Goal: Task Accomplishment & Management: Manage account settings

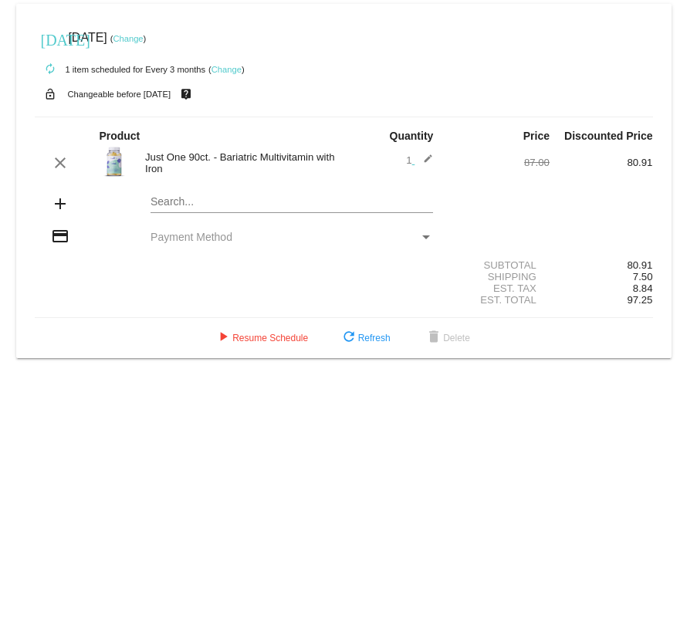
click at [425, 237] on div "Payment Method" at bounding box center [426, 237] width 8 height 4
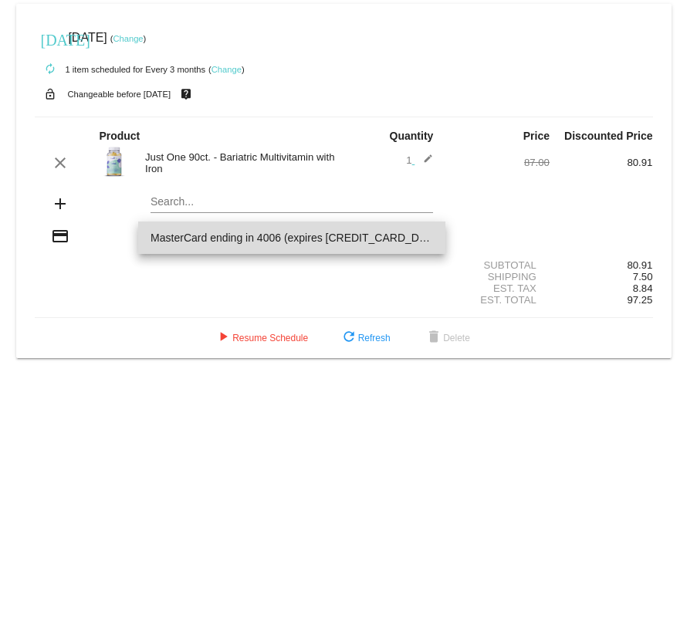
click at [253, 236] on span "MasterCard ending in 4006 (expires [CREDIT_CARD_DATA])" at bounding box center [292, 238] width 283 height 32
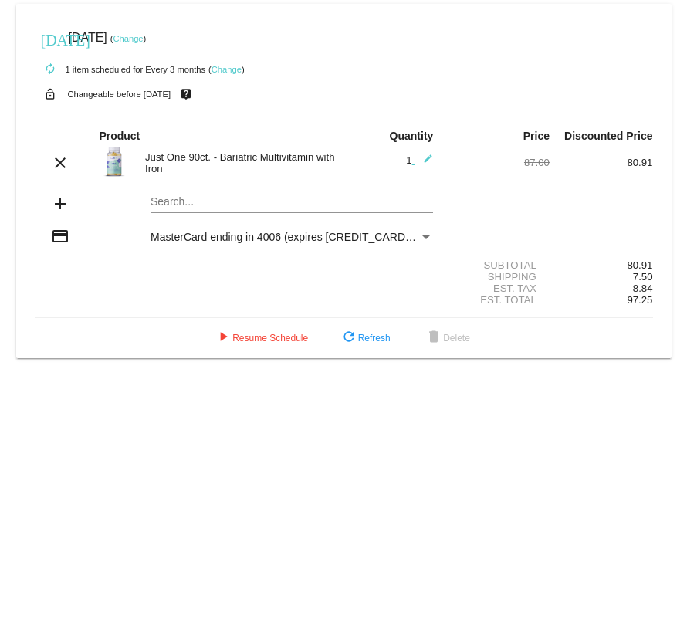
click at [143, 36] on link "Change" at bounding box center [128, 38] width 30 height 9
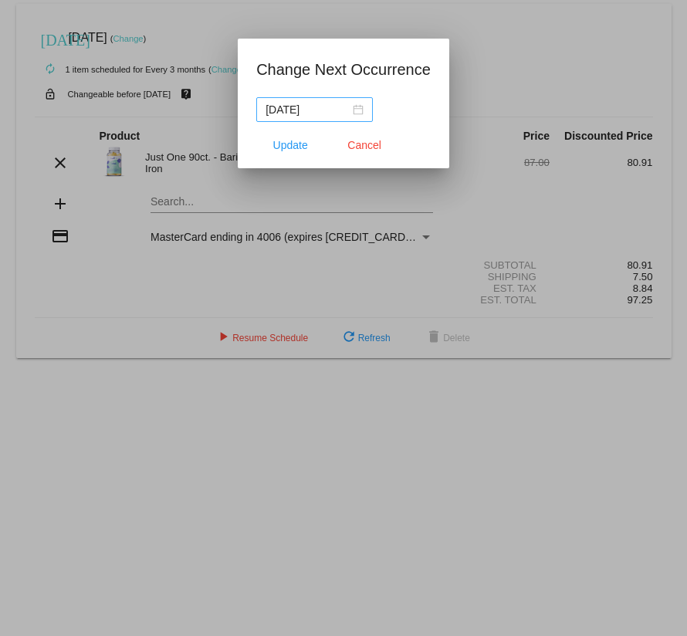
click at [353, 107] on div "[DATE]" at bounding box center [315, 109] width 98 height 17
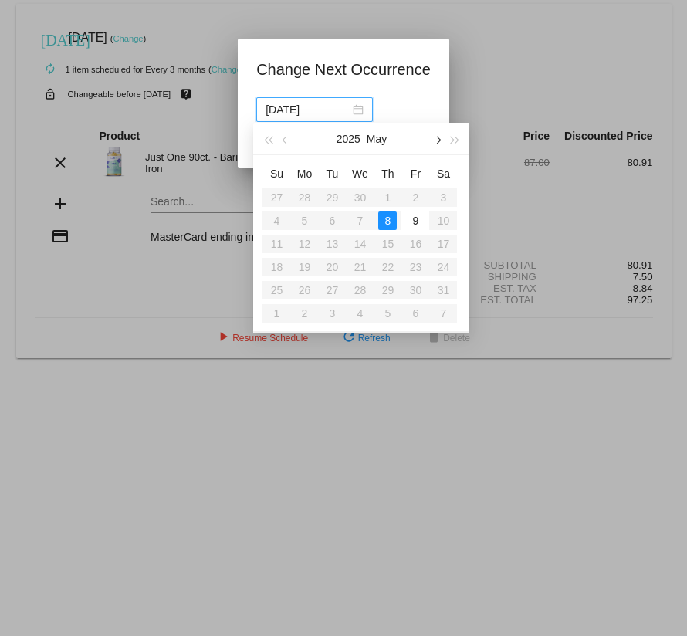
click at [439, 138] on span "button" at bounding box center [438, 141] width 8 height 8
click at [333, 290] on div "30" at bounding box center [332, 290] width 19 height 19
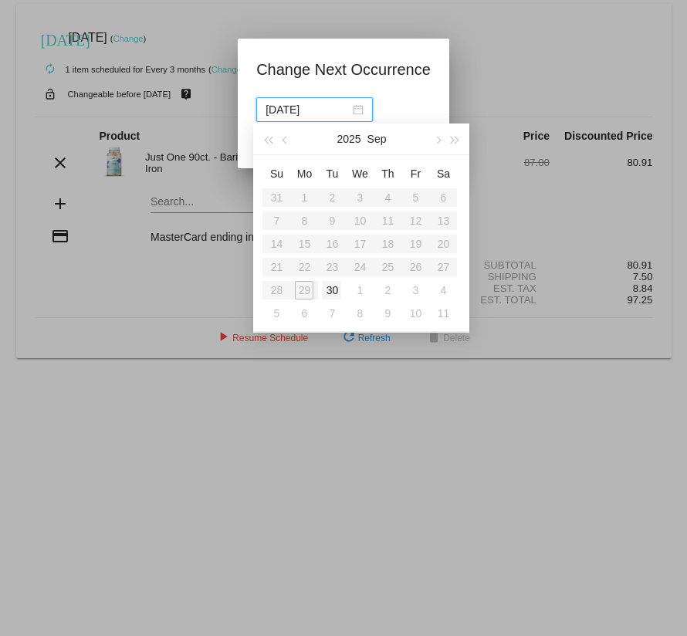
type input "[DATE]"
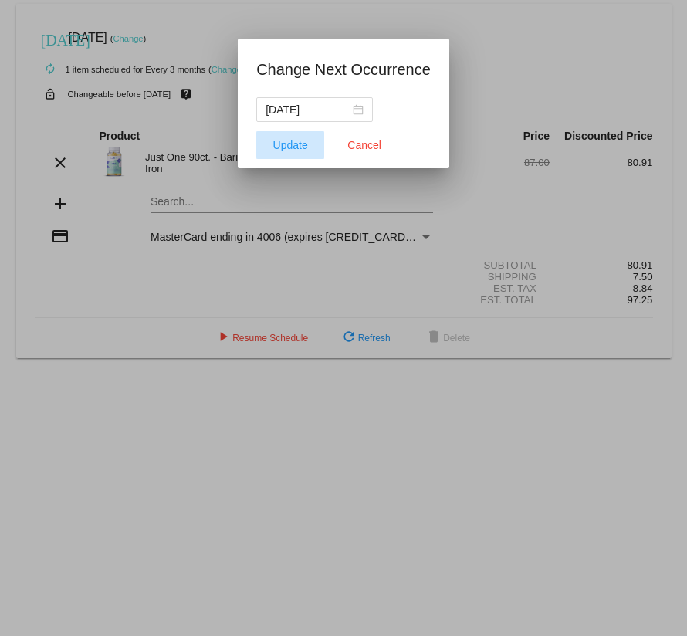
click at [295, 143] on span "Update" at bounding box center [290, 145] width 35 height 12
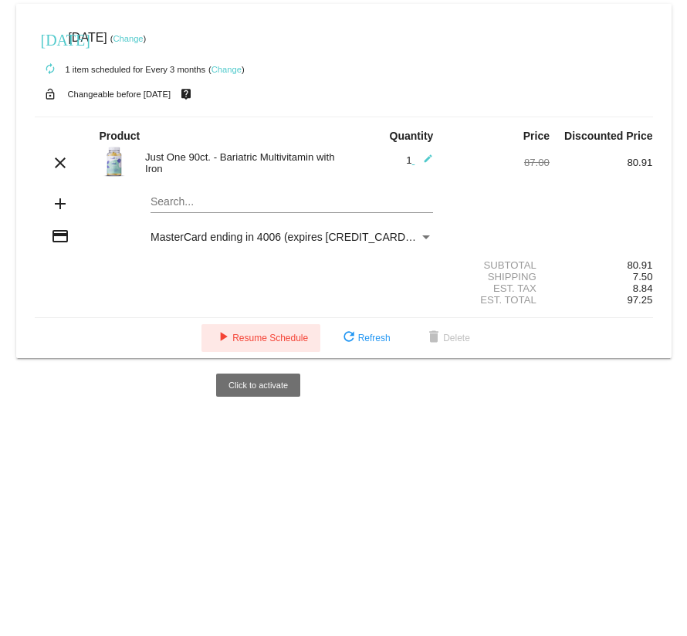
click at [267, 341] on span "play_arrow Resume Schedule" at bounding box center [261, 338] width 94 height 11
